Goal: Find specific page/section: Find specific page/section

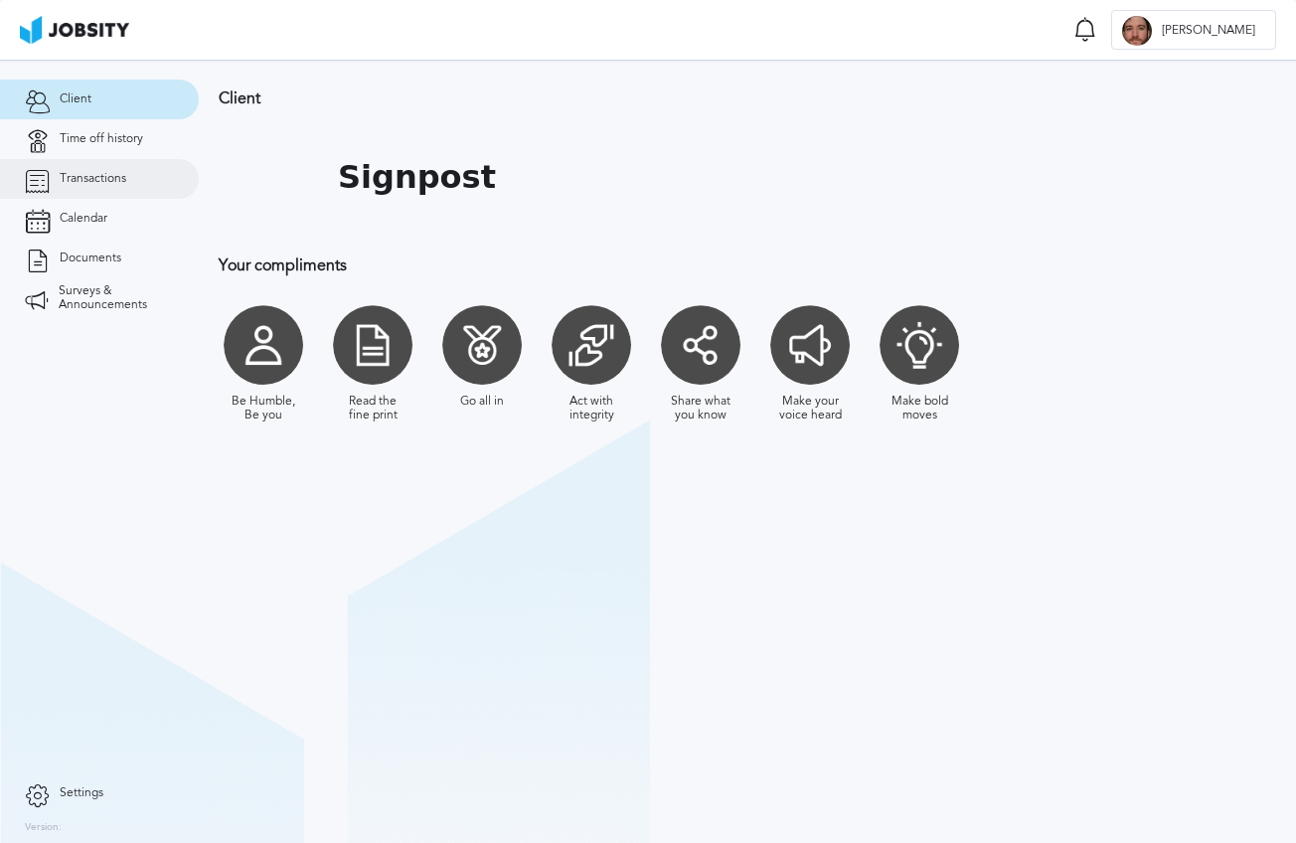
click at [89, 160] on link "Transactions" at bounding box center [99, 179] width 199 height 40
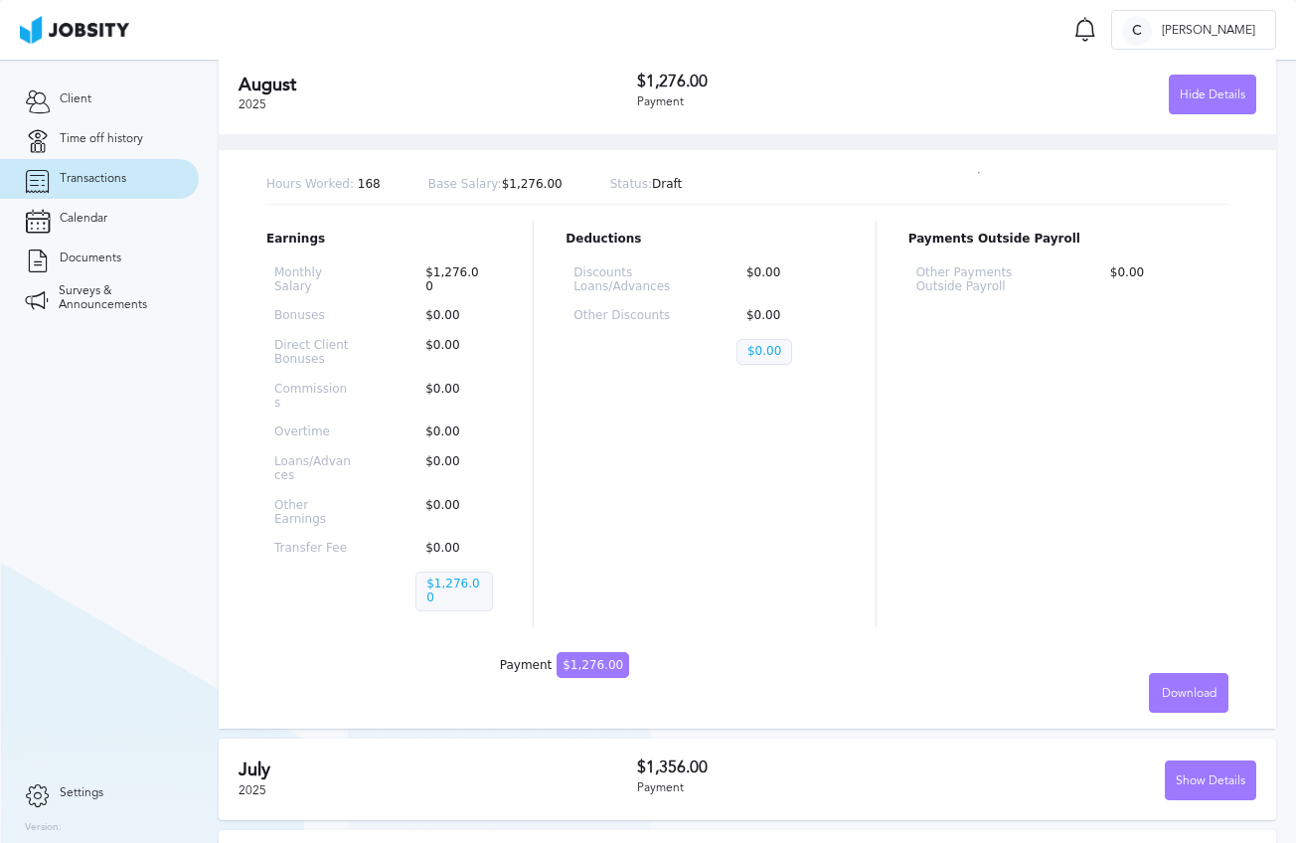
scroll to position [443, 0]
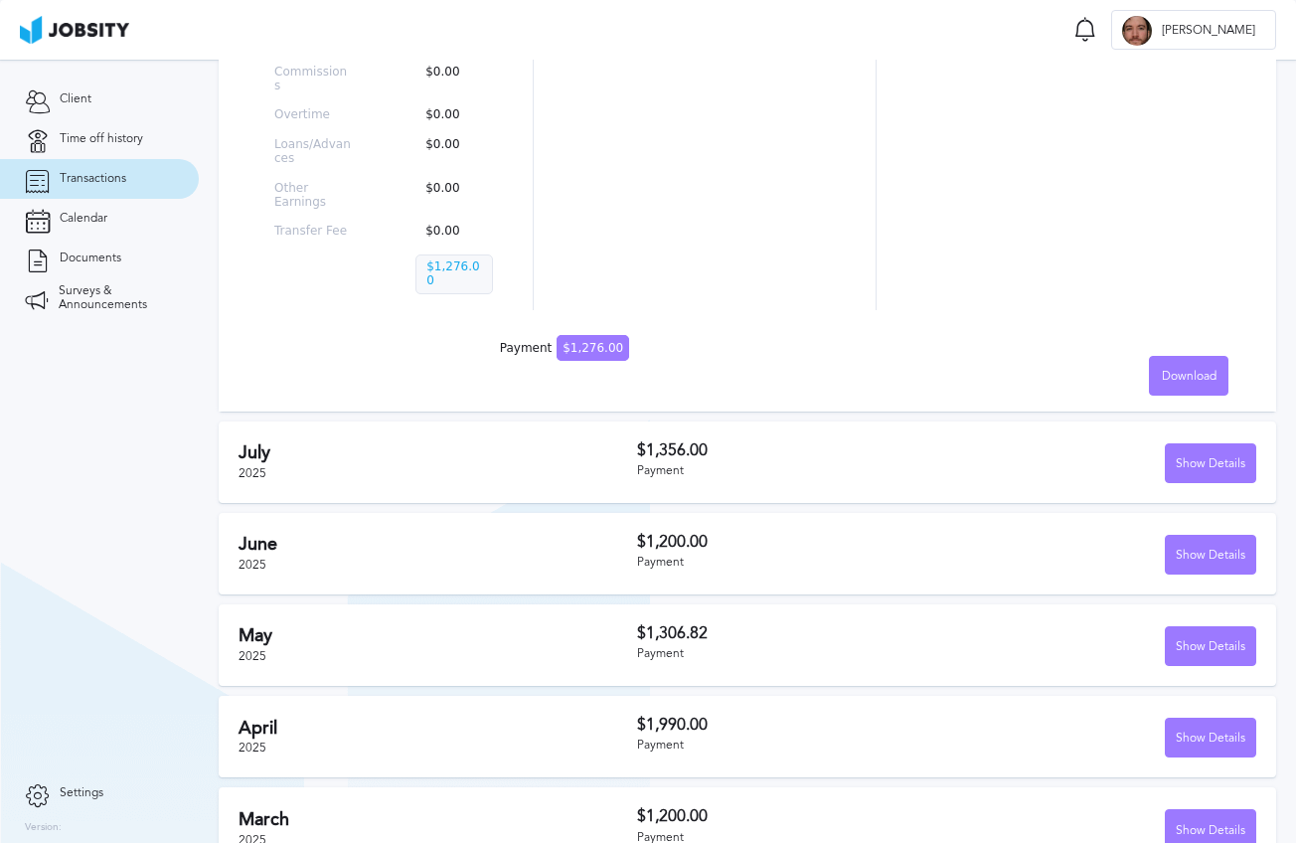
click at [68, 502] on section "Client Time off history Transactions Calendar Documents Surveys & Announcements" at bounding box center [99, 417] width 199 height 714
